Goal: Find specific page/section: Find specific page/section

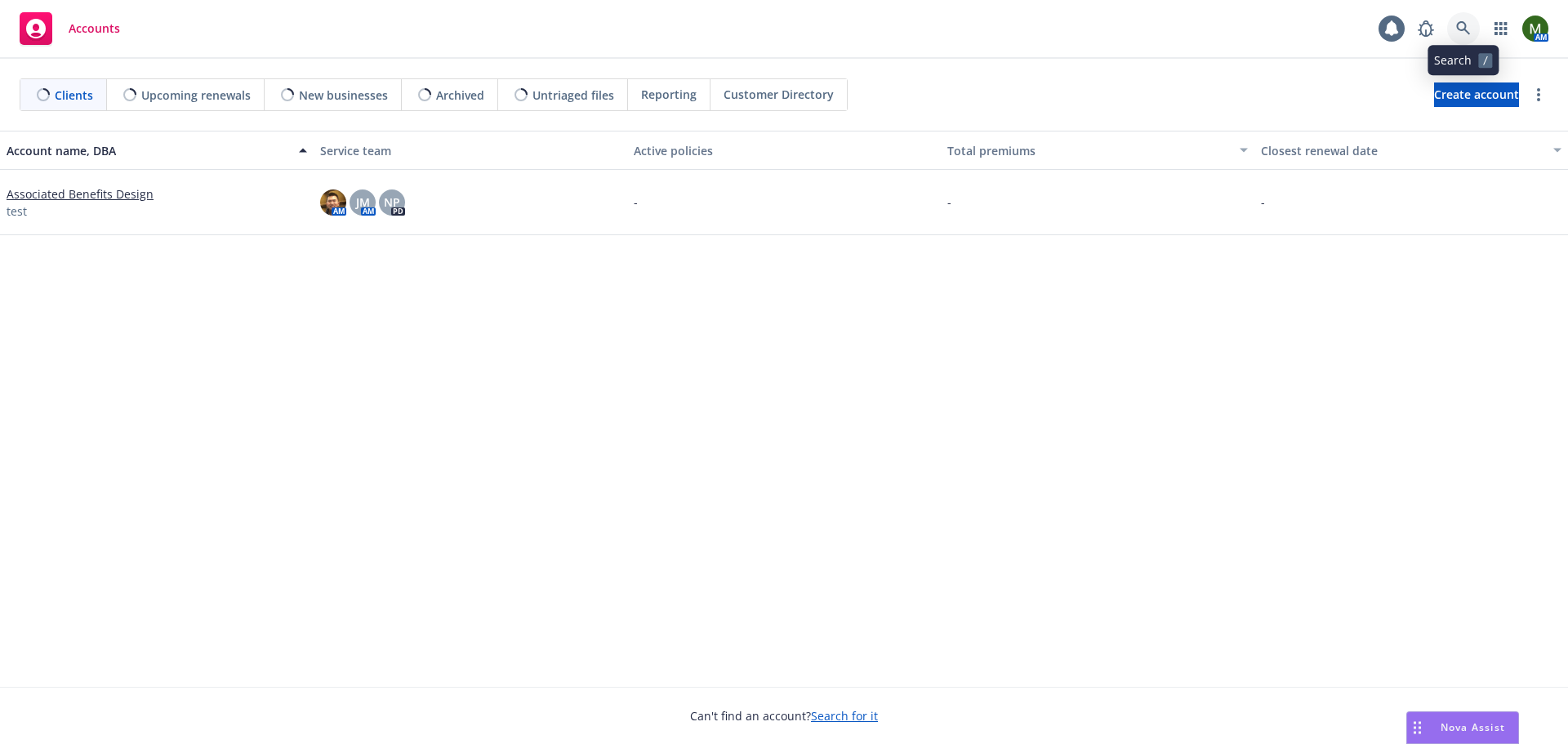
click at [1472, 31] on link at bounding box center [1463, 28] width 33 height 33
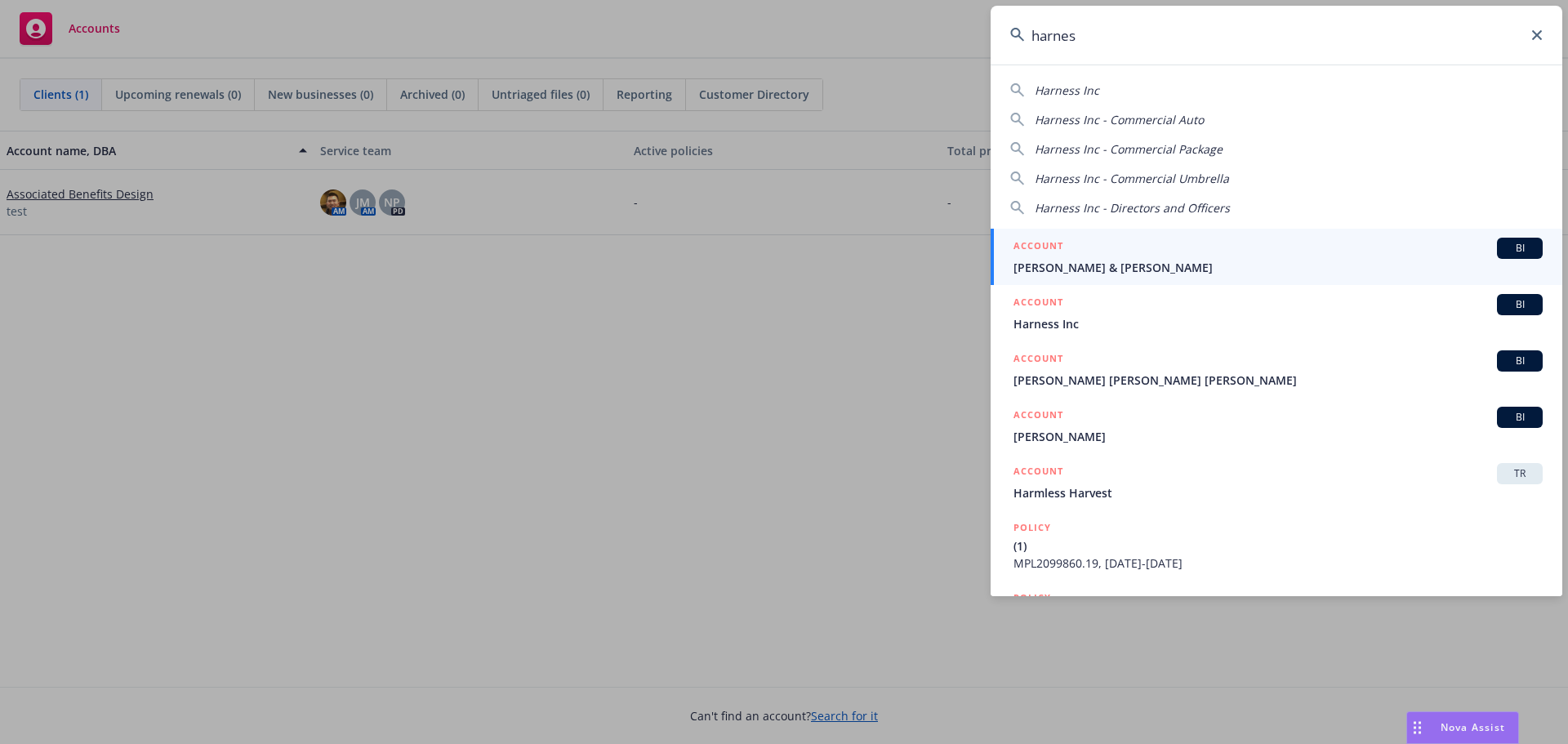
type input "harness"
